Goal: Information Seeking & Learning: Learn about a topic

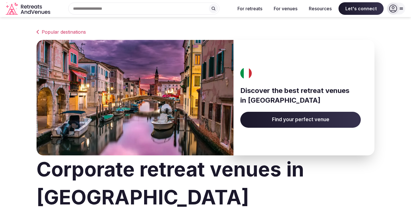
click at [137, 7] on input "text" at bounding box center [143, 9] width 151 height 12
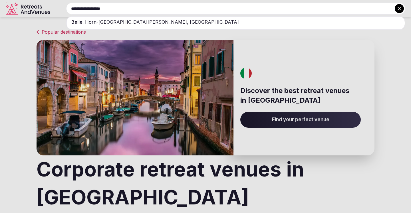
type input "**********"
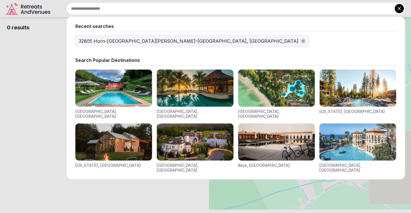
click at [99, 9] on div "Recent searches 32805 Horn-[GEOGRAPHIC_DATA][PERSON_NAME]-[GEOGRAPHIC_DATA], [G…" at bounding box center [228, 9] width 352 height 12
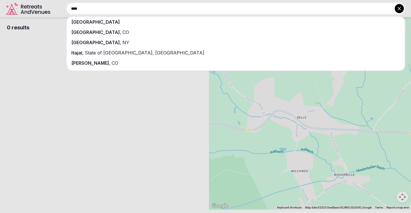
type input "****"
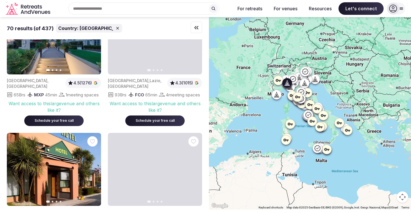
scroll to position [1264, 0]
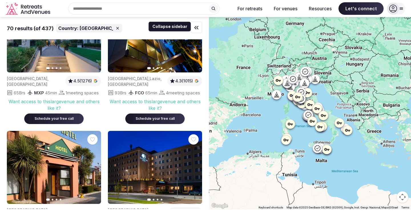
click at [195, 27] on icon "button" at bounding box center [195, 27] width 3 height 3
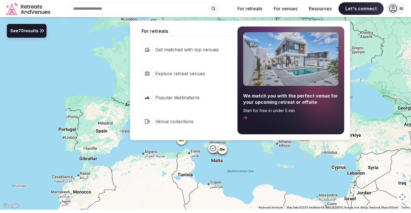
click at [251, 10] on button "For retreats" at bounding box center [250, 8] width 34 height 13
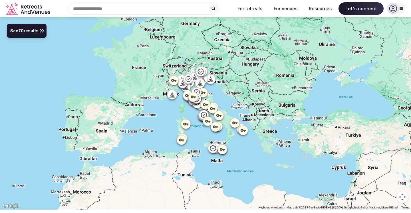
click at [251, 10] on button "For retreats" at bounding box center [250, 8] width 34 height 13
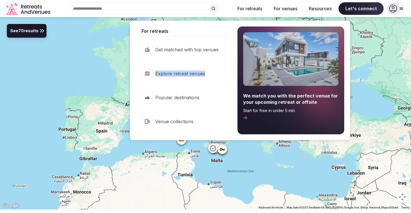
click at [196, 75] on span "Explore retreat venues" at bounding box center [186, 73] width 63 height 6
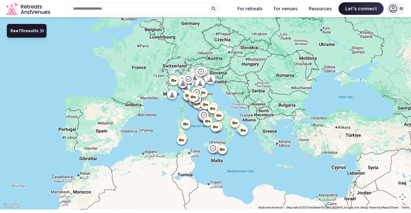
click at [205, 93] on icon at bounding box center [203, 93] width 6 height 6
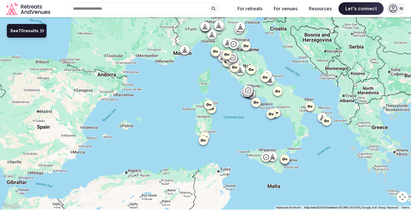
click at [241, 70] on icon at bounding box center [241, 69] width 3 height 5
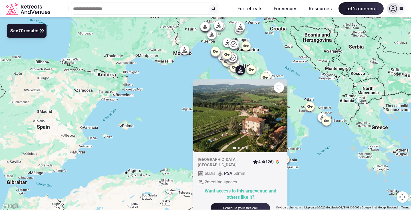
click at [234, 58] on icon at bounding box center [232, 57] width 7 height 7
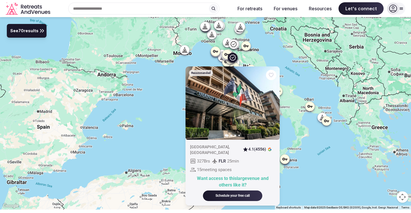
click at [234, 65] on icon at bounding box center [235, 67] width 6 height 6
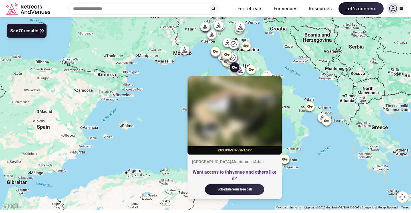
click at [221, 56] on icon at bounding box center [223, 57] width 6 height 6
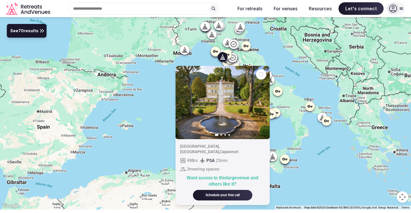
click at [242, 28] on icon at bounding box center [240, 27] width 6 height 6
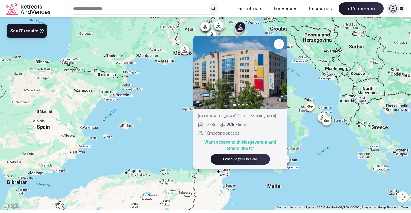
click at [212, 36] on img at bounding box center [240, 72] width 94 height 73
click at [208, 26] on icon at bounding box center [205, 26] width 6 height 6
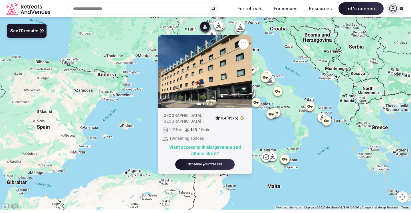
click at [320, 115] on icon at bounding box center [322, 117] width 6 height 6
